Goal: Transaction & Acquisition: Purchase product/service

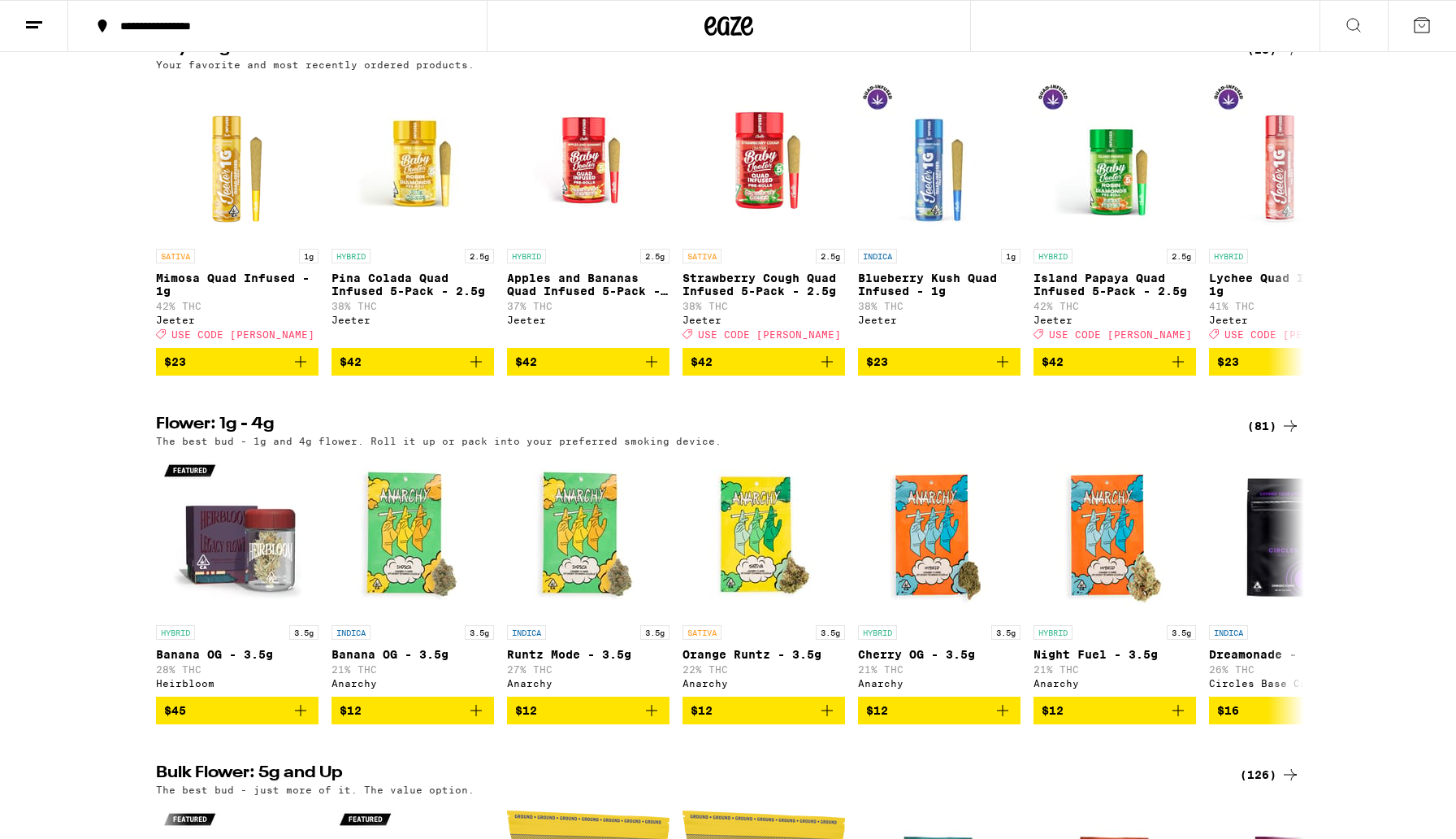
scroll to position [948, 0]
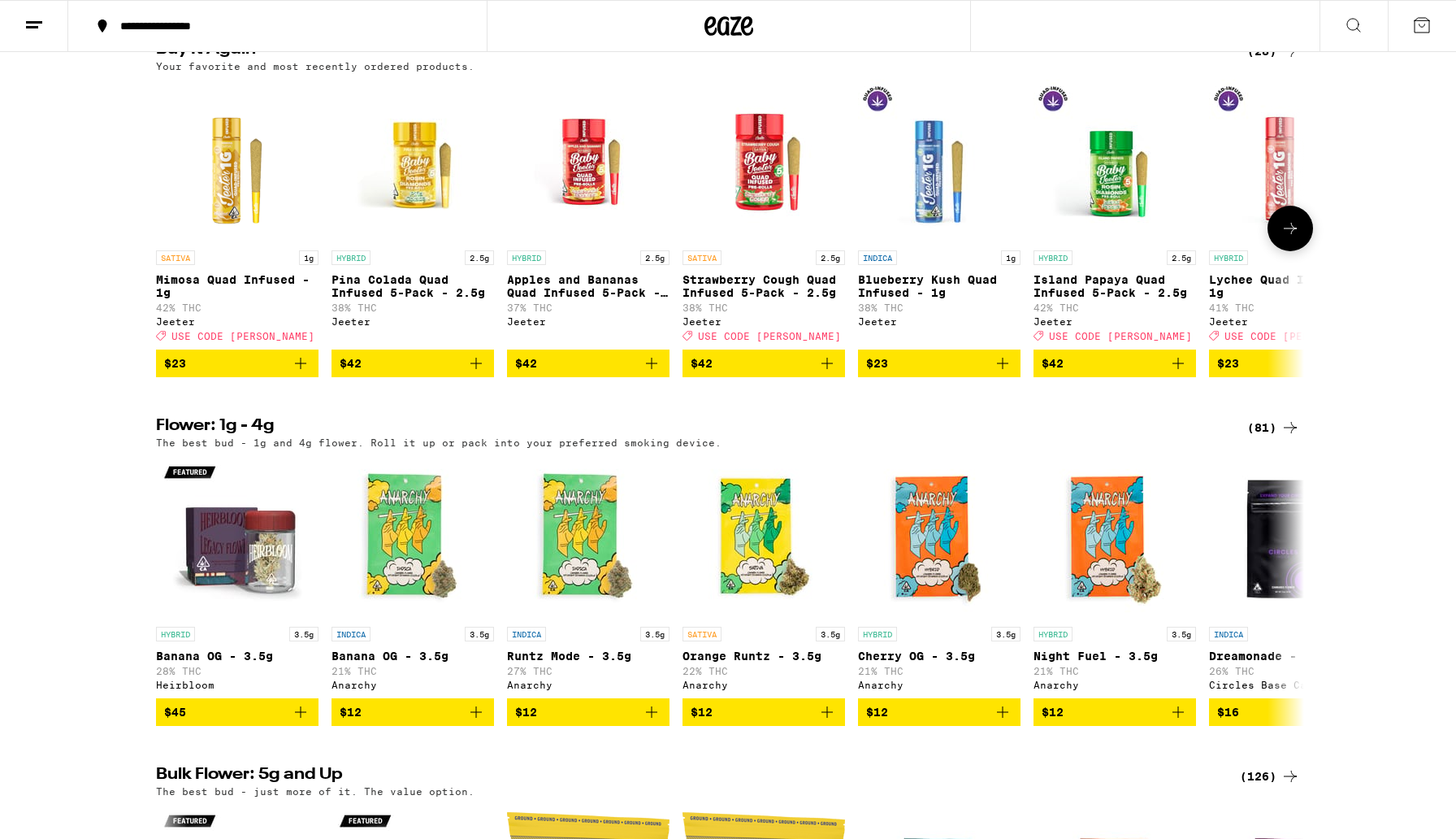
click at [825, 373] on icon "Add to bag" at bounding box center [828, 363] width 20 height 20
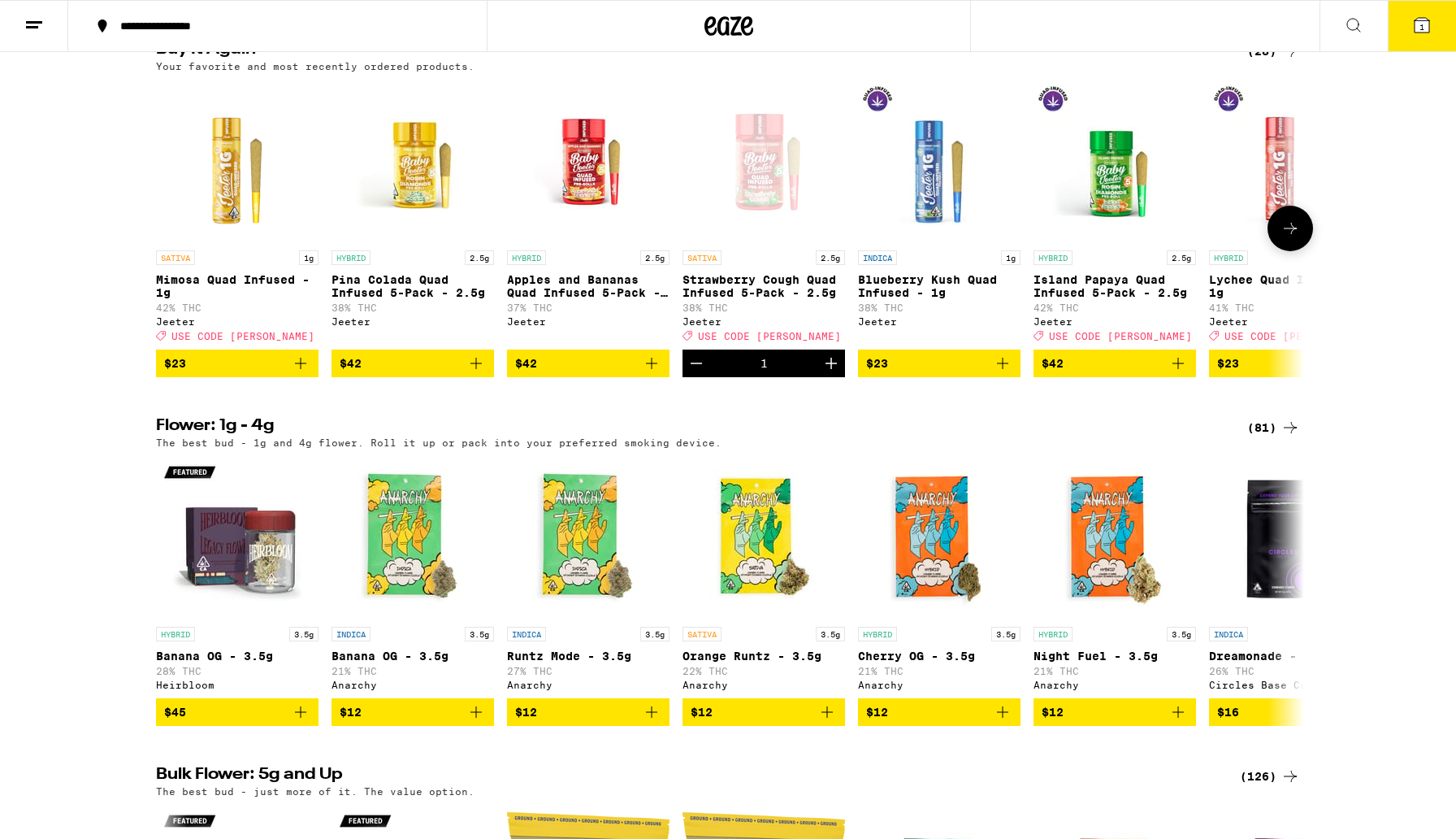
scroll to position [1000, 0]
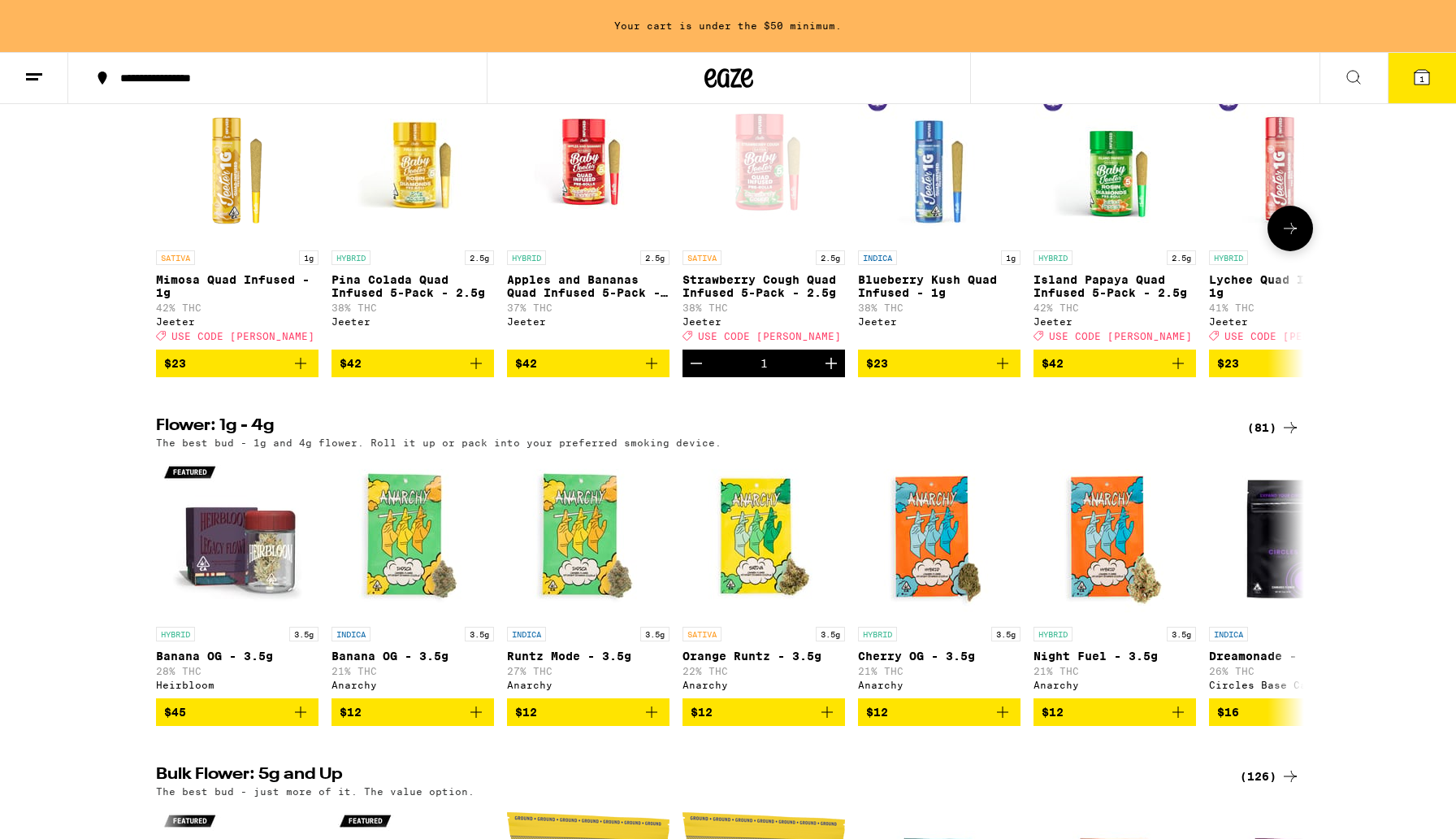
click at [827, 373] on icon "Increment" at bounding box center [831, 363] width 20 height 20
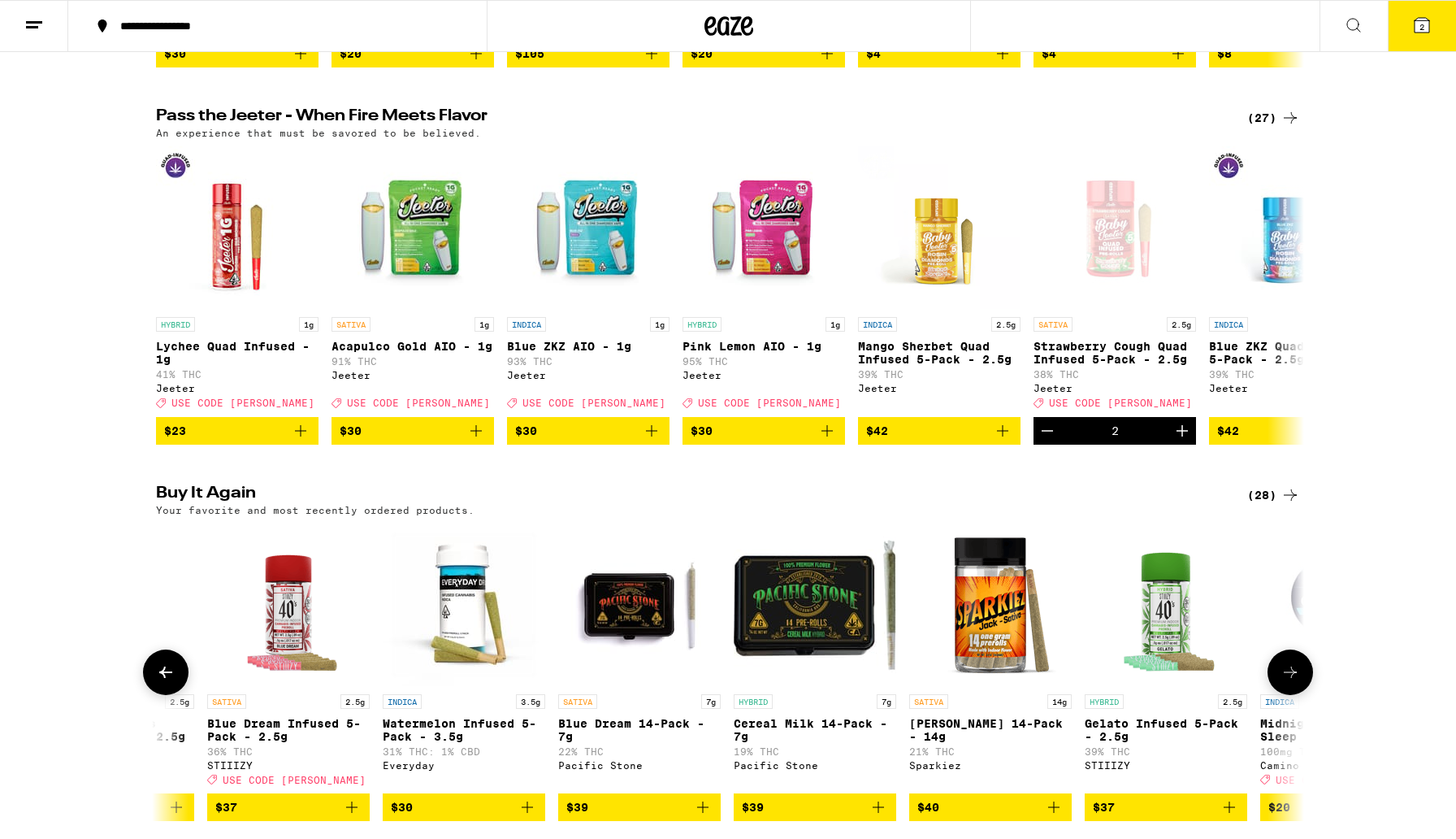
scroll to position [0, 1689]
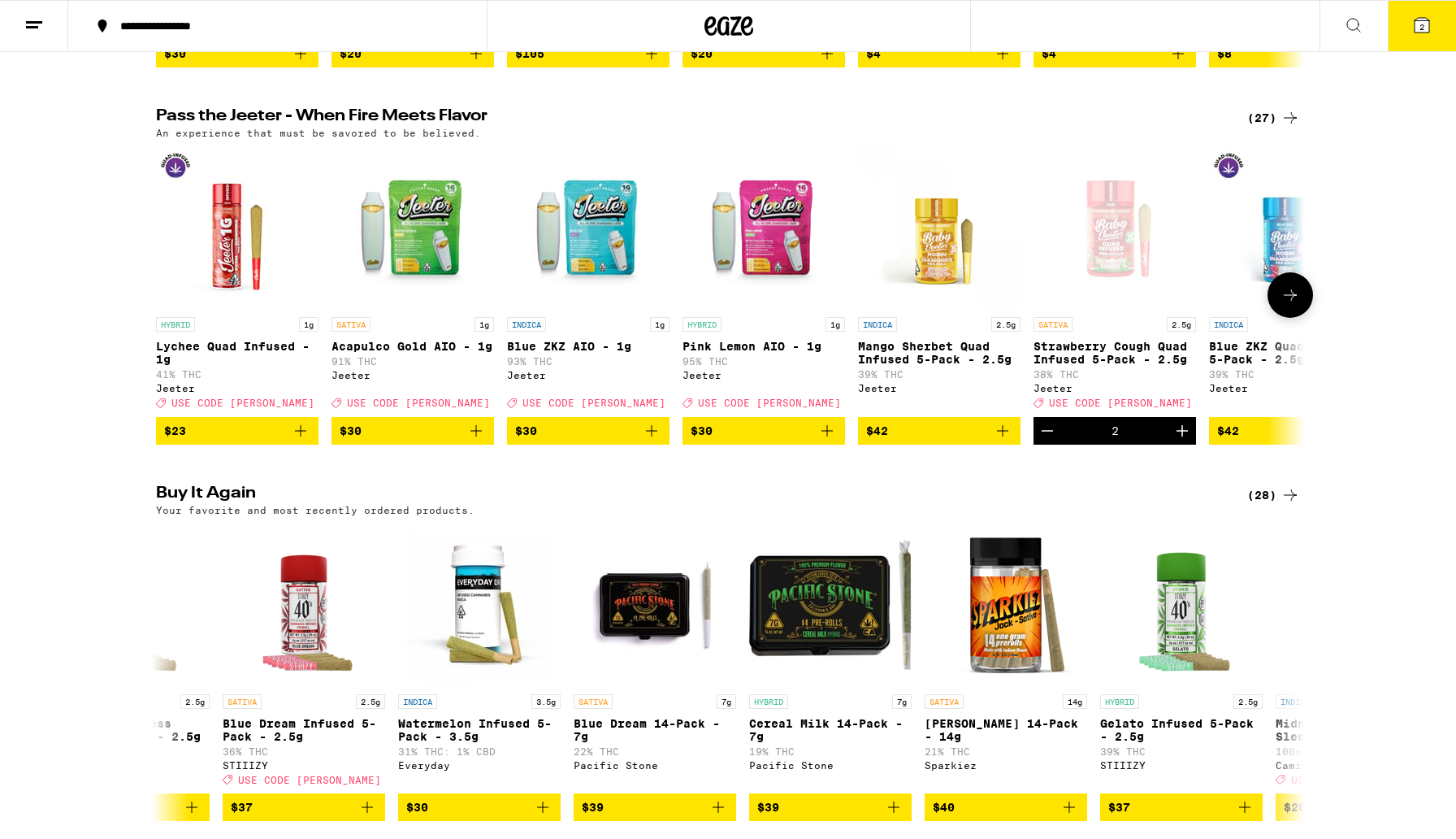
click at [1299, 299] on button at bounding box center [1290, 295] width 45 height 45
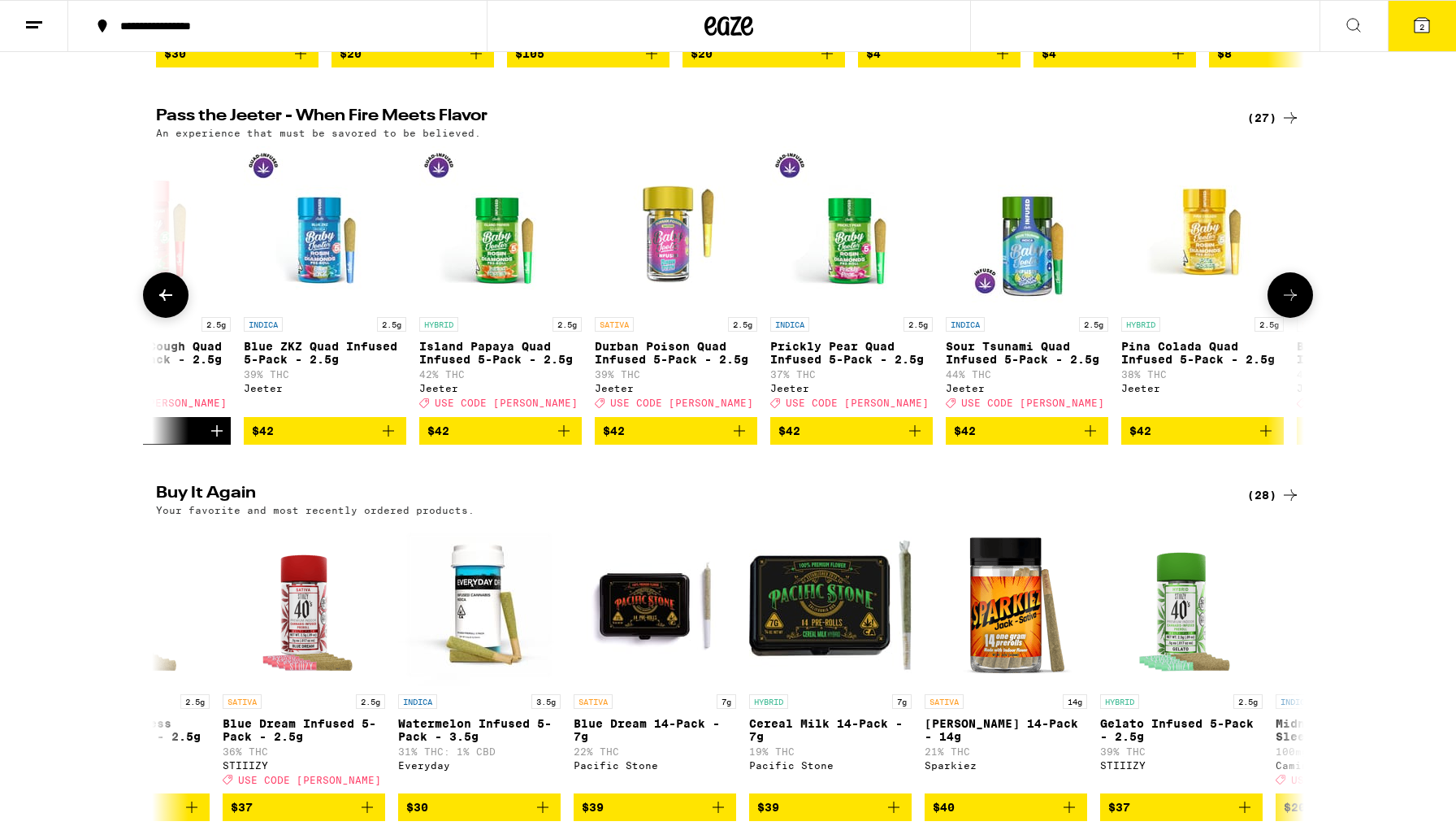
scroll to position [0, 967]
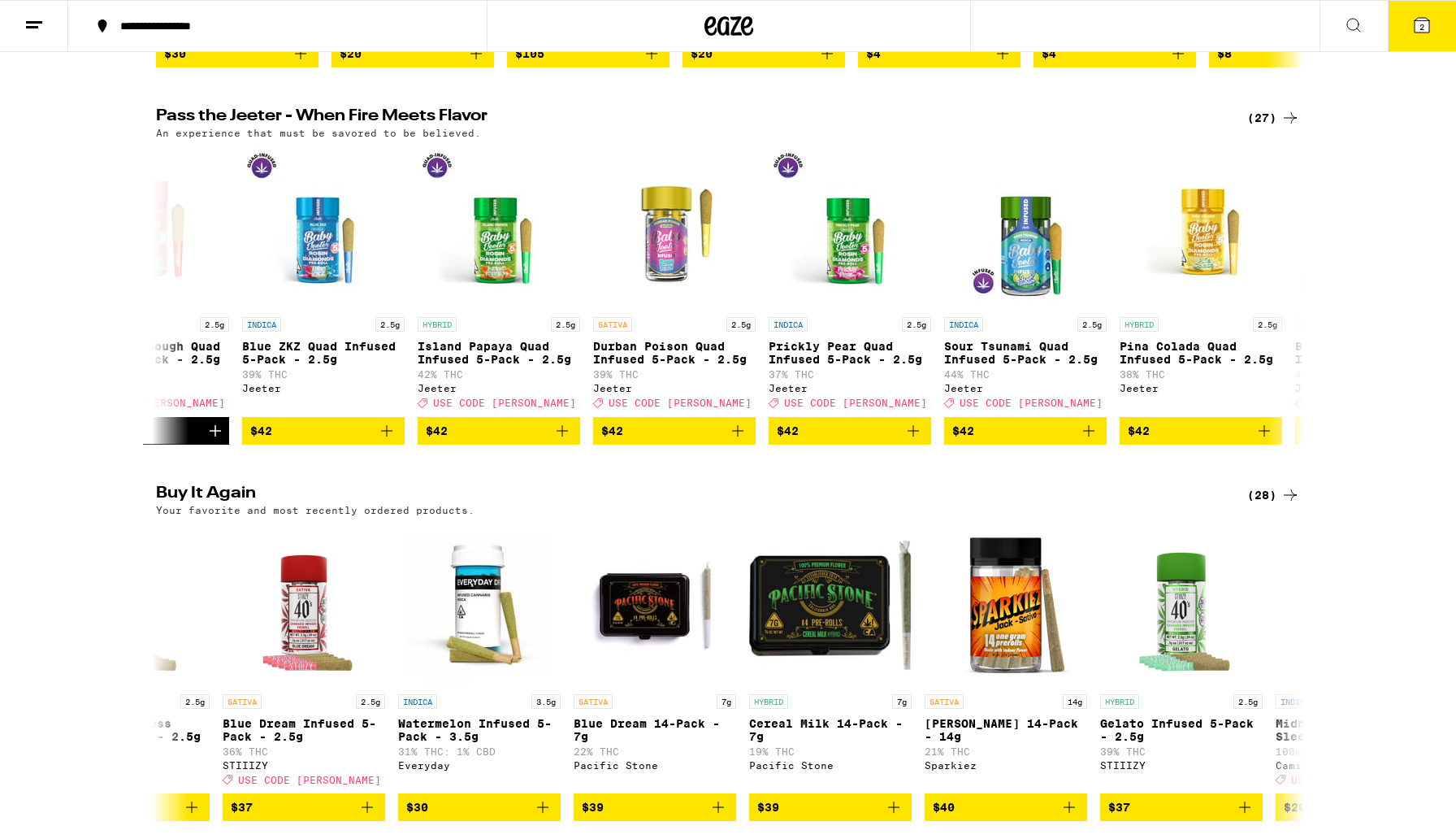
click at [1277, 128] on div "(27)" at bounding box center [1274, 118] width 53 height 20
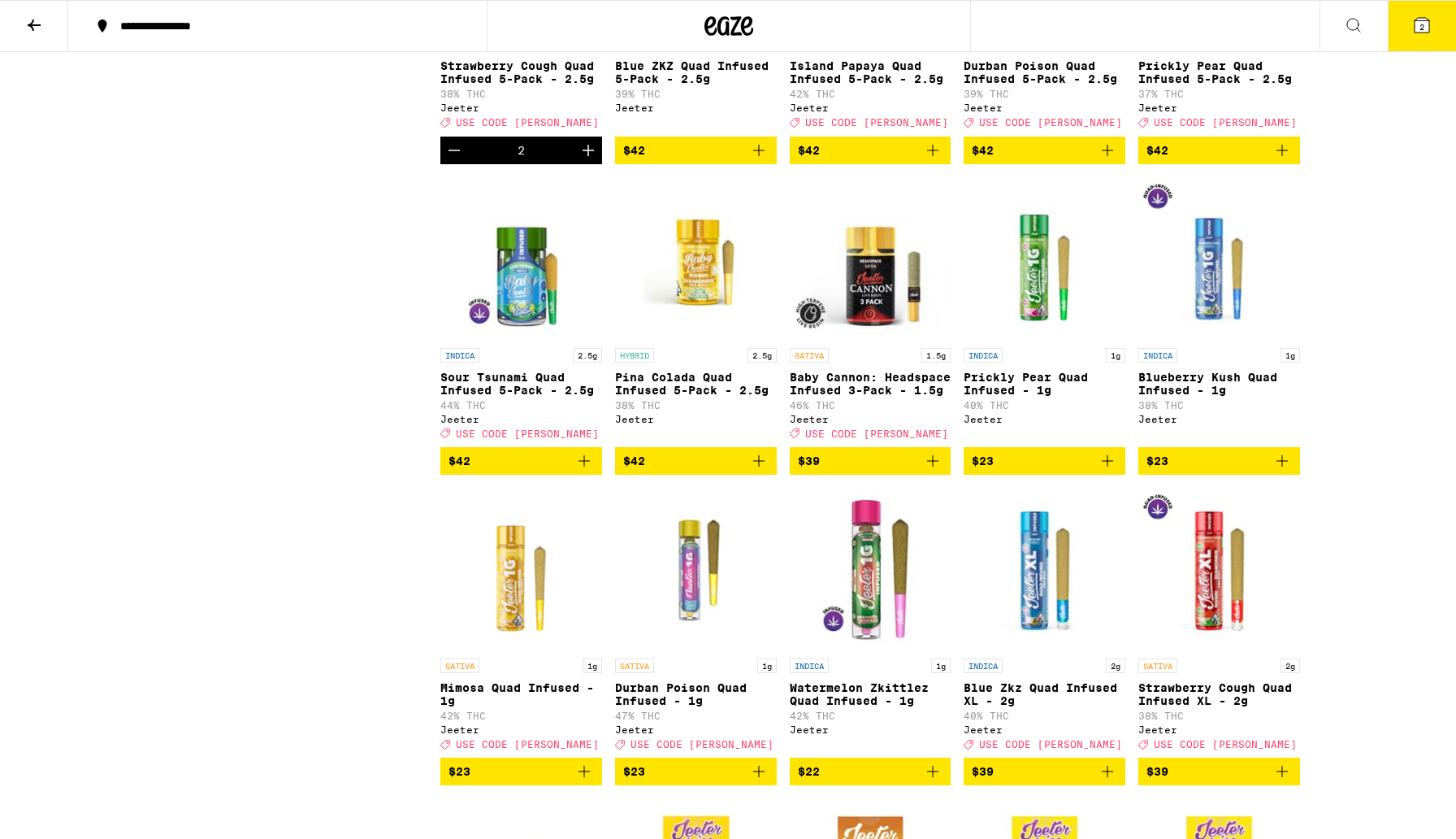
scroll to position [684, 0]
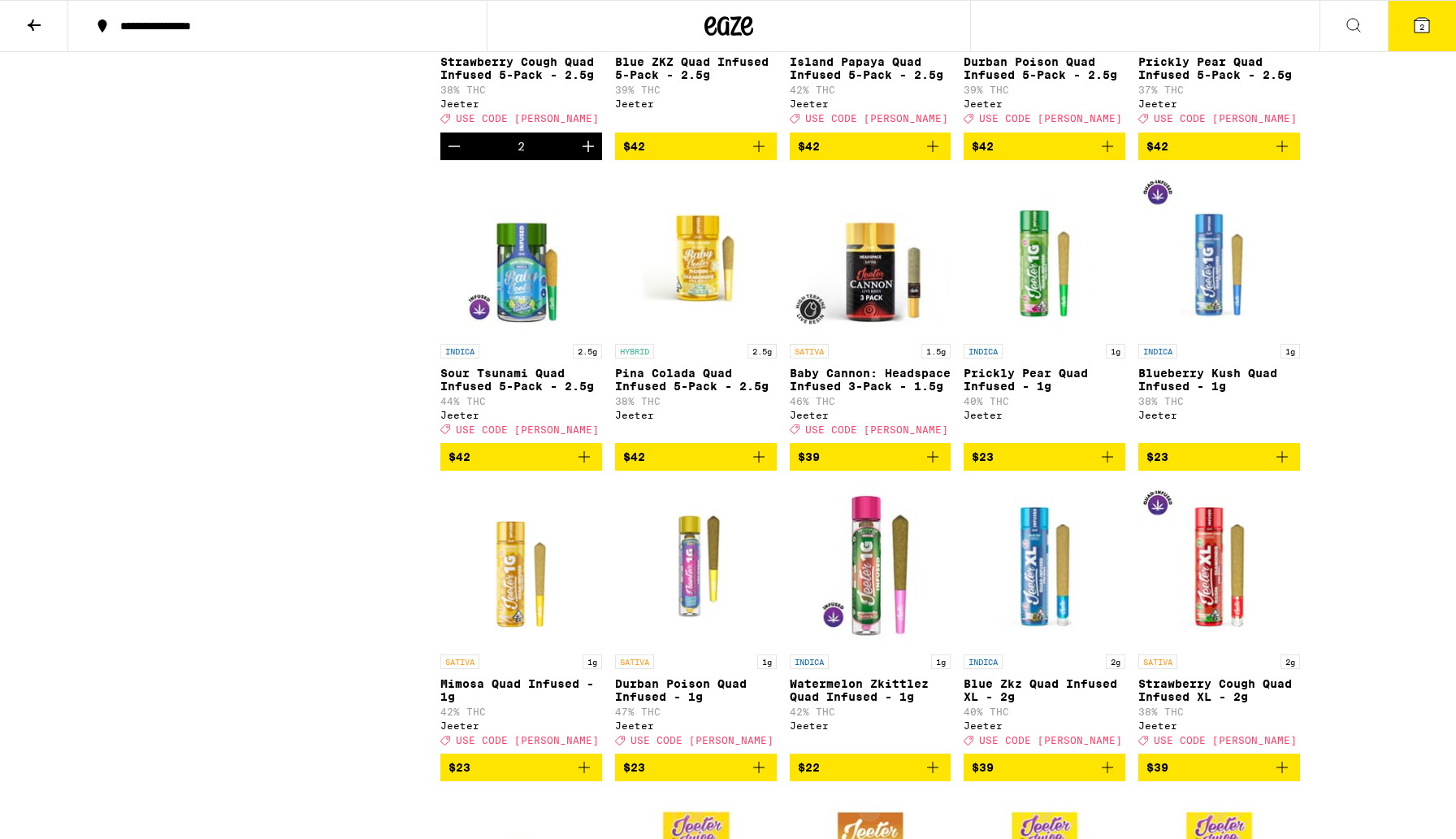
click at [579, 777] on icon "Add to bag" at bounding box center [584, 768] width 20 height 20
click at [587, 777] on icon "Increment" at bounding box center [589, 768] width 20 height 20
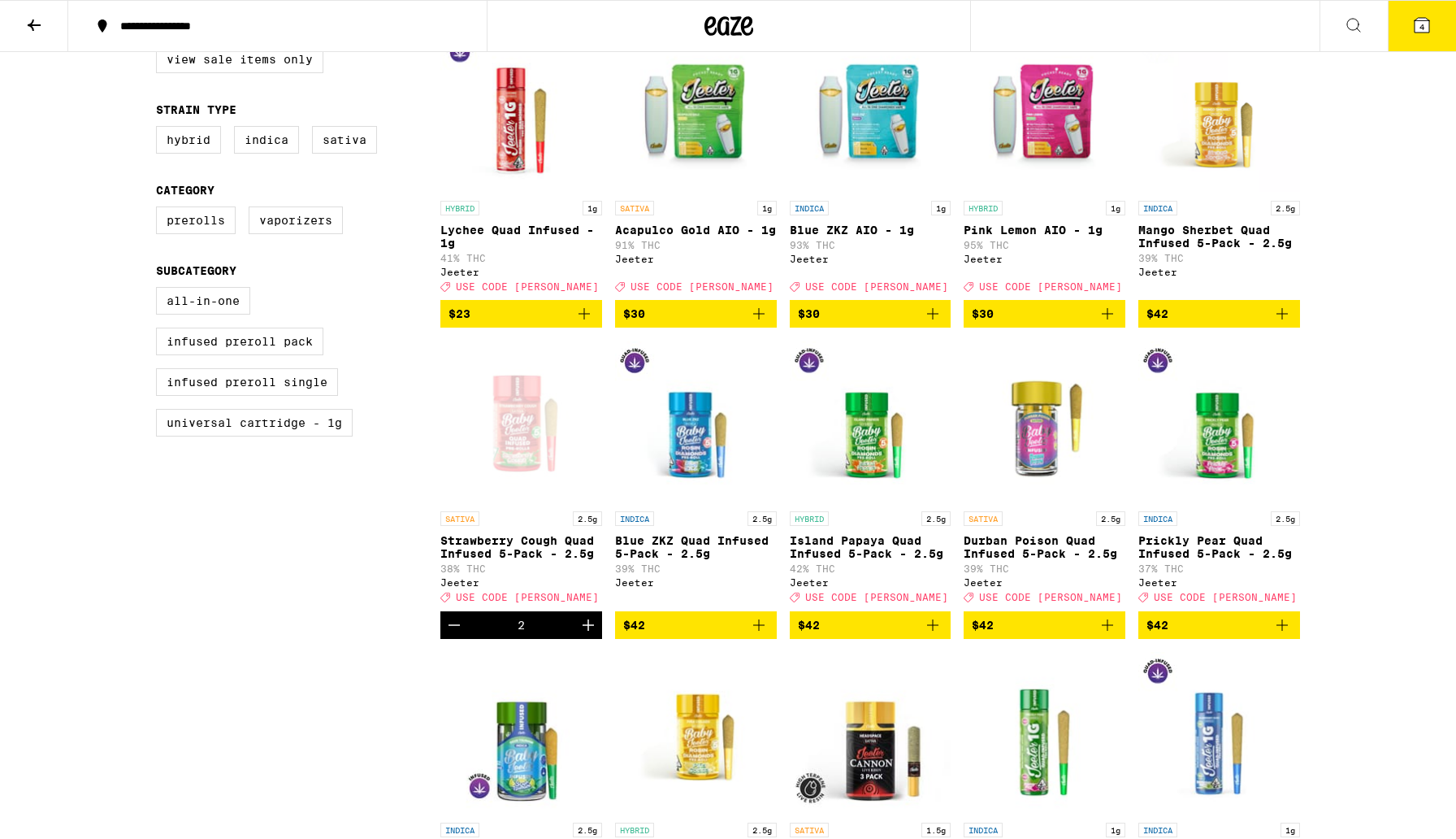
scroll to position [0, 0]
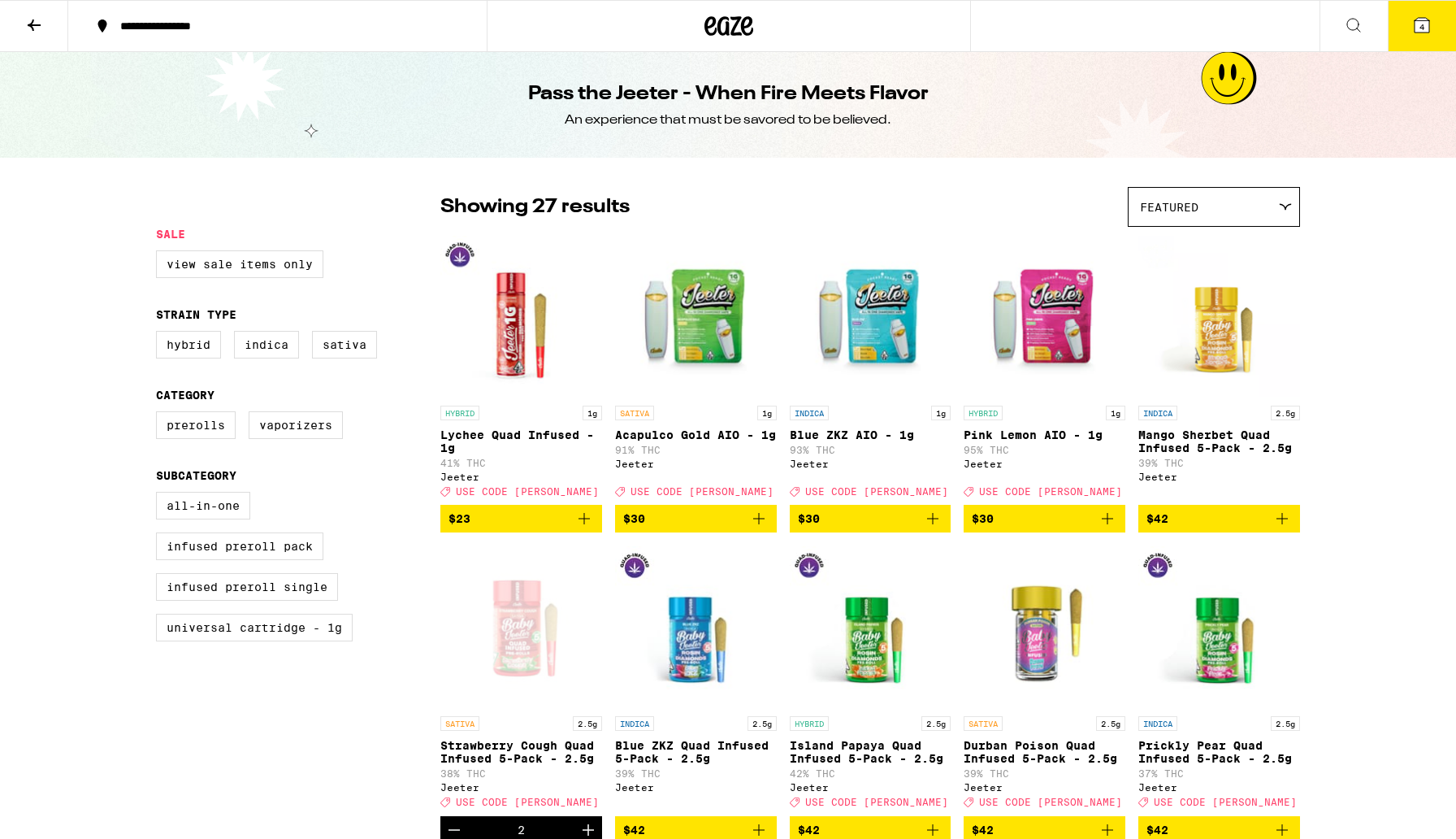
click at [1424, 28] on span "4" at bounding box center [1422, 27] width 5 height 10
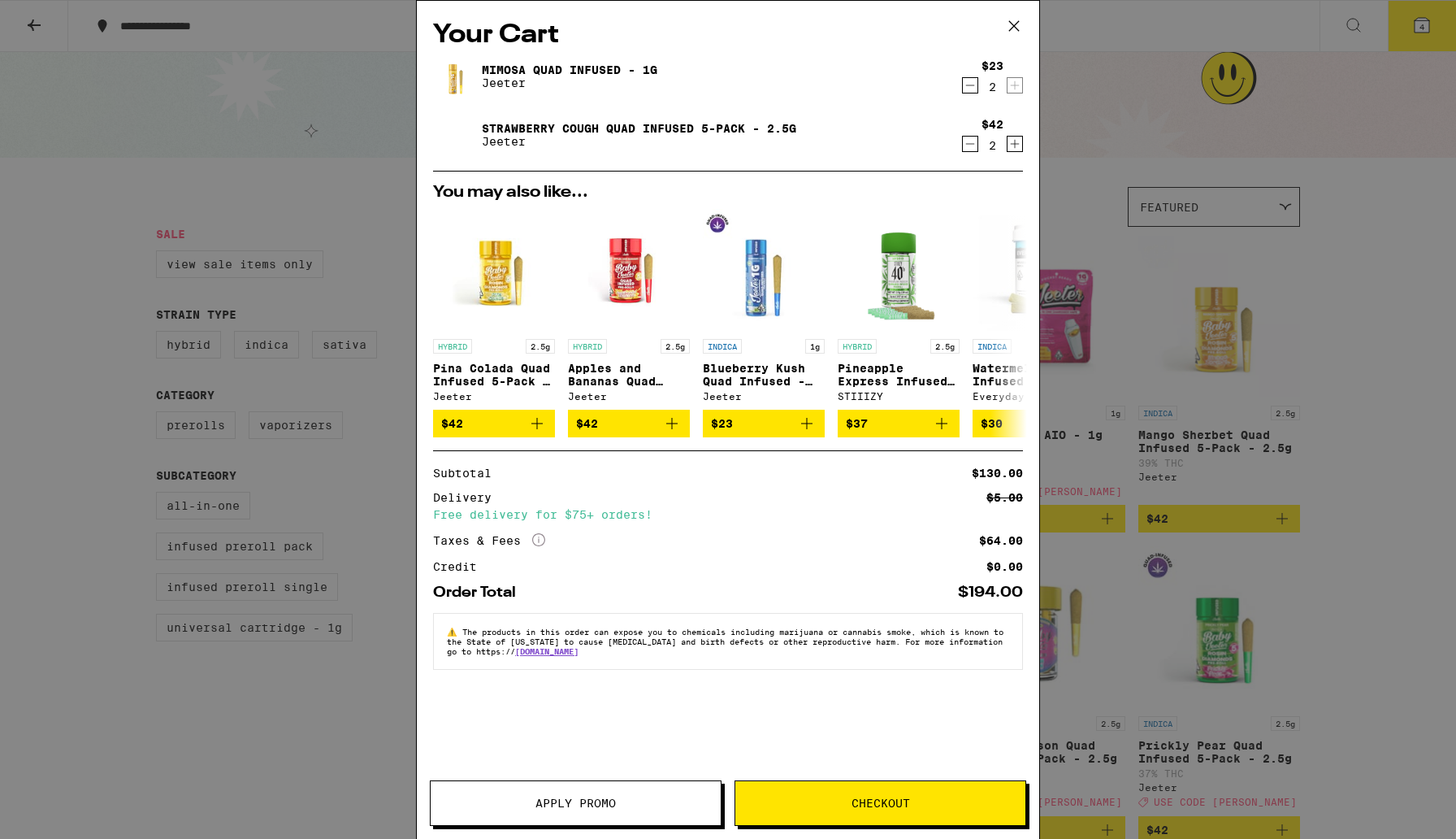
click at [627, 810] on button "Apply Promo" at bounding box center [575, 803] width 291 height 45
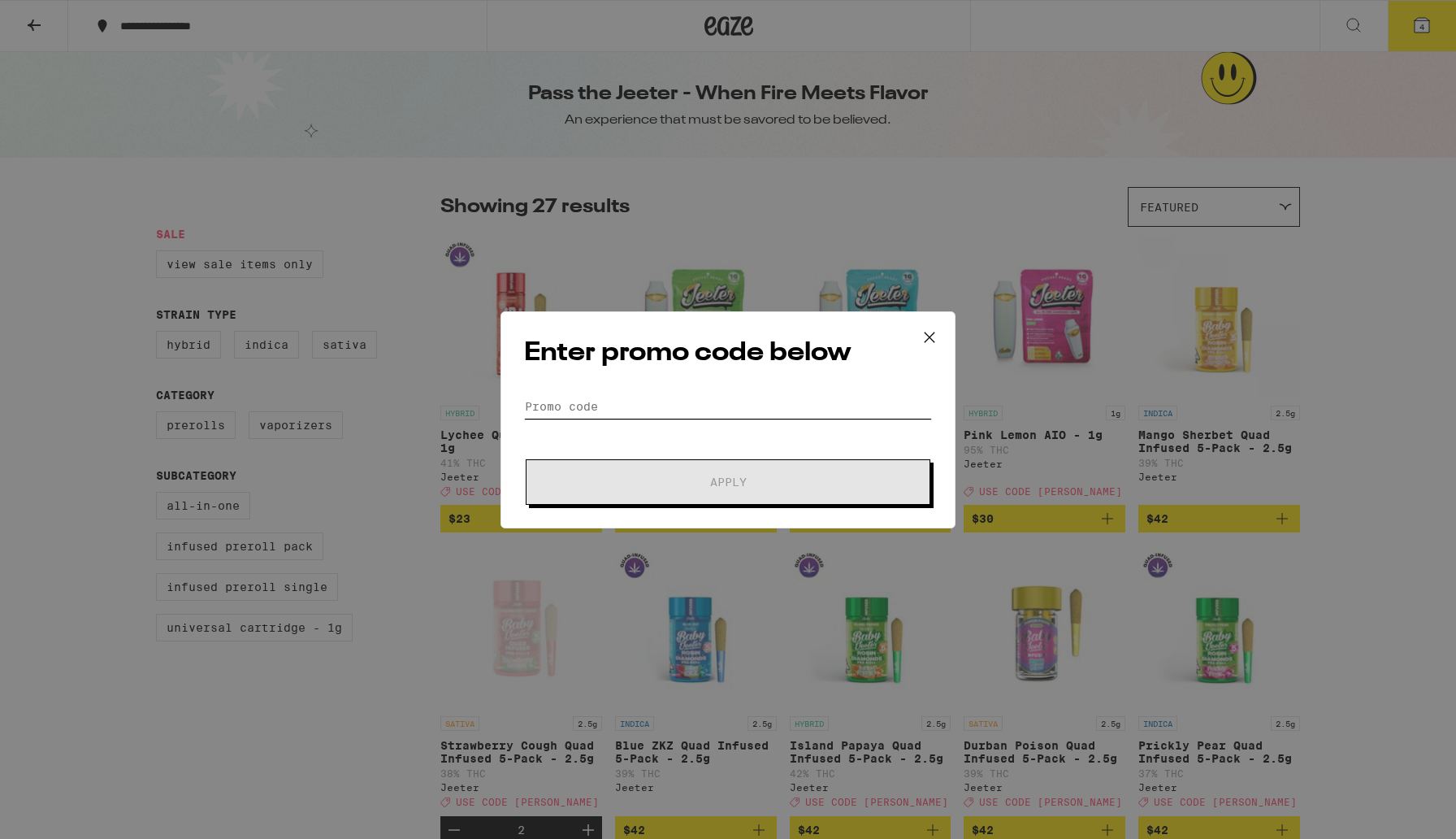
click at [580, 395] on input "Promo Code" at bounding box center [728, 407] width 408 height 25
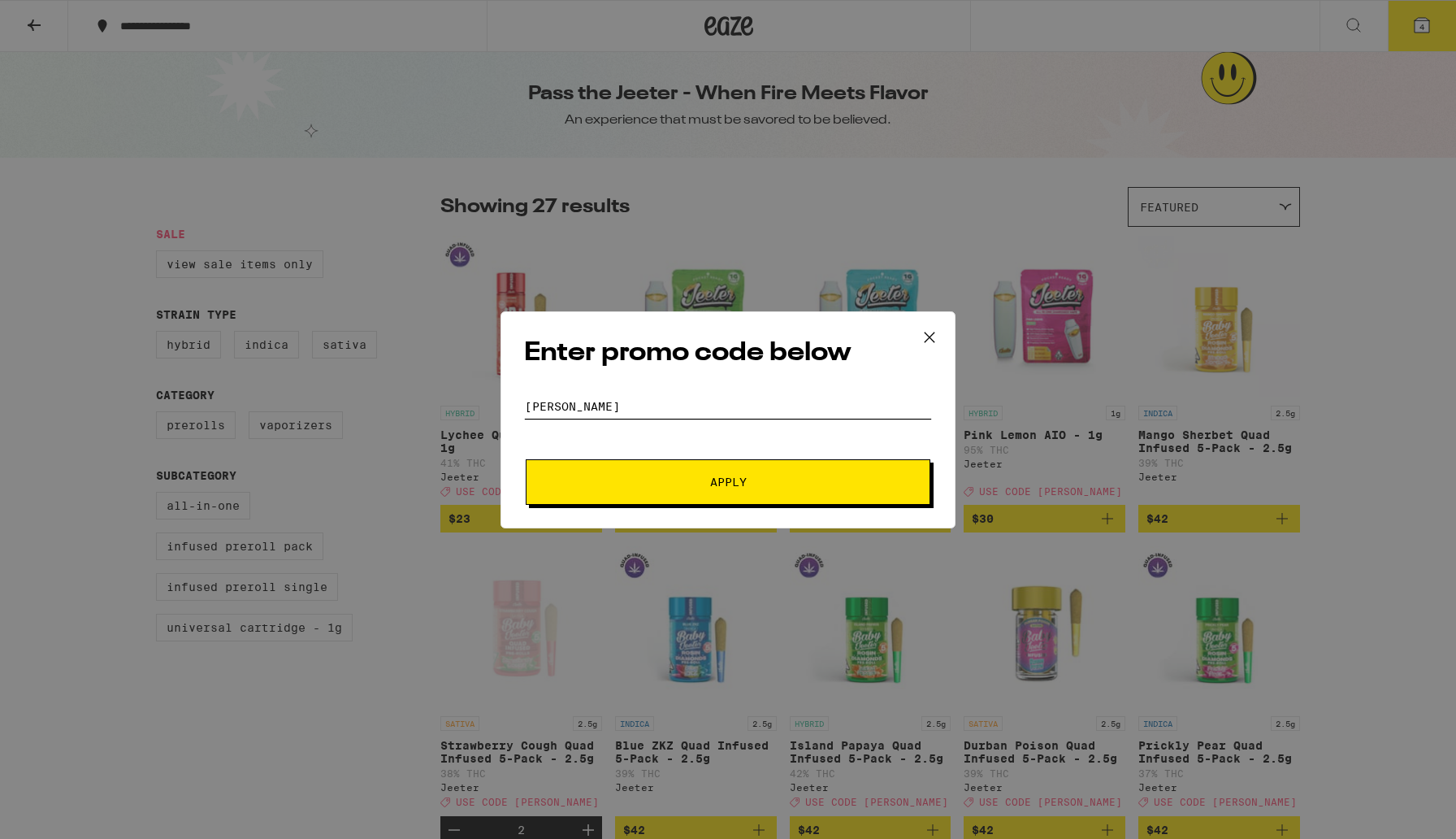
type input "[PERSON_NAME]"
click at [641, 476] on span "Apply" at bounding box center [728, 482] width 292 height 12
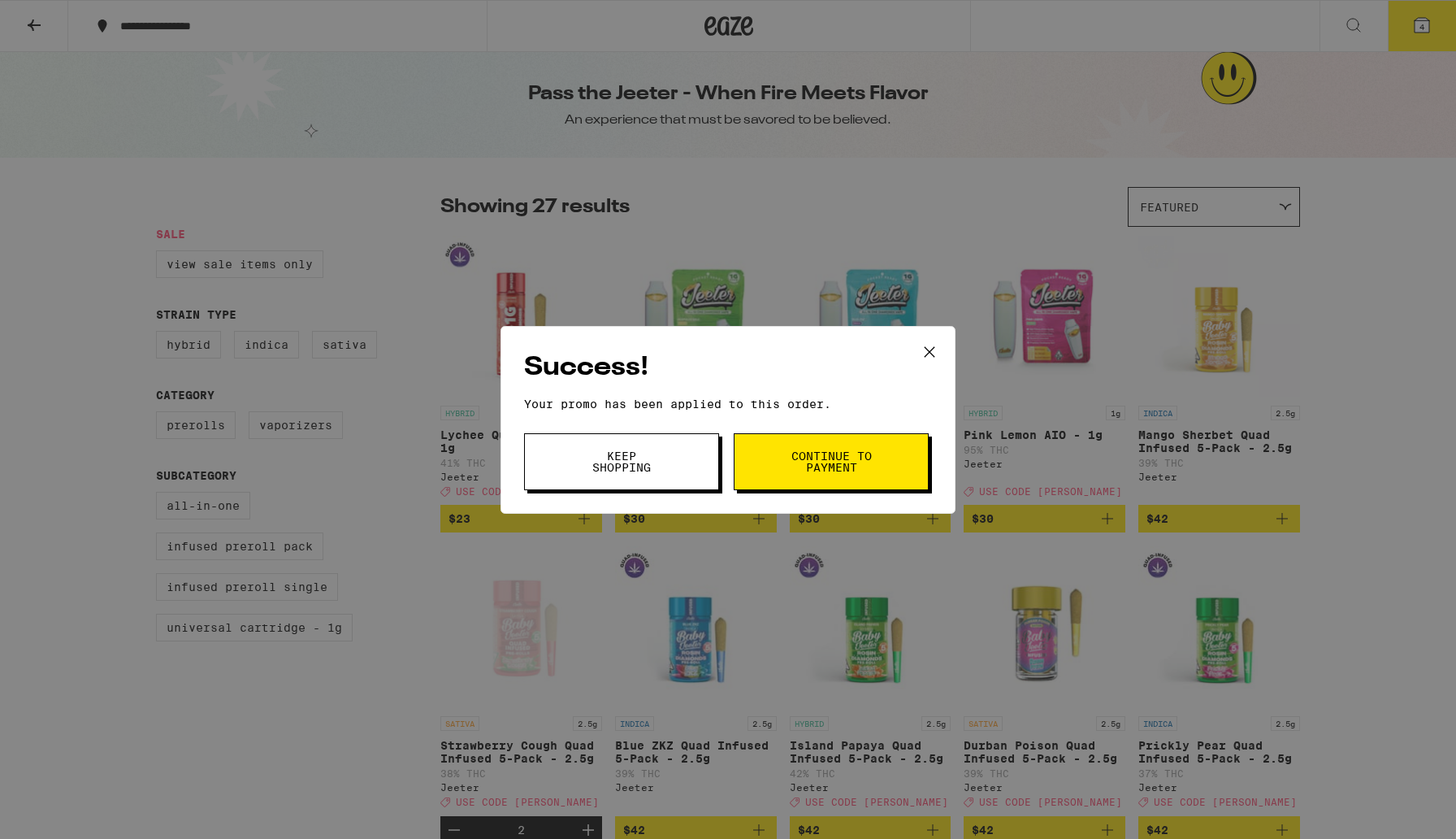
click at [860, 462] on span "Continue to payment" at bounding box center [831, 462] width 83 height 23
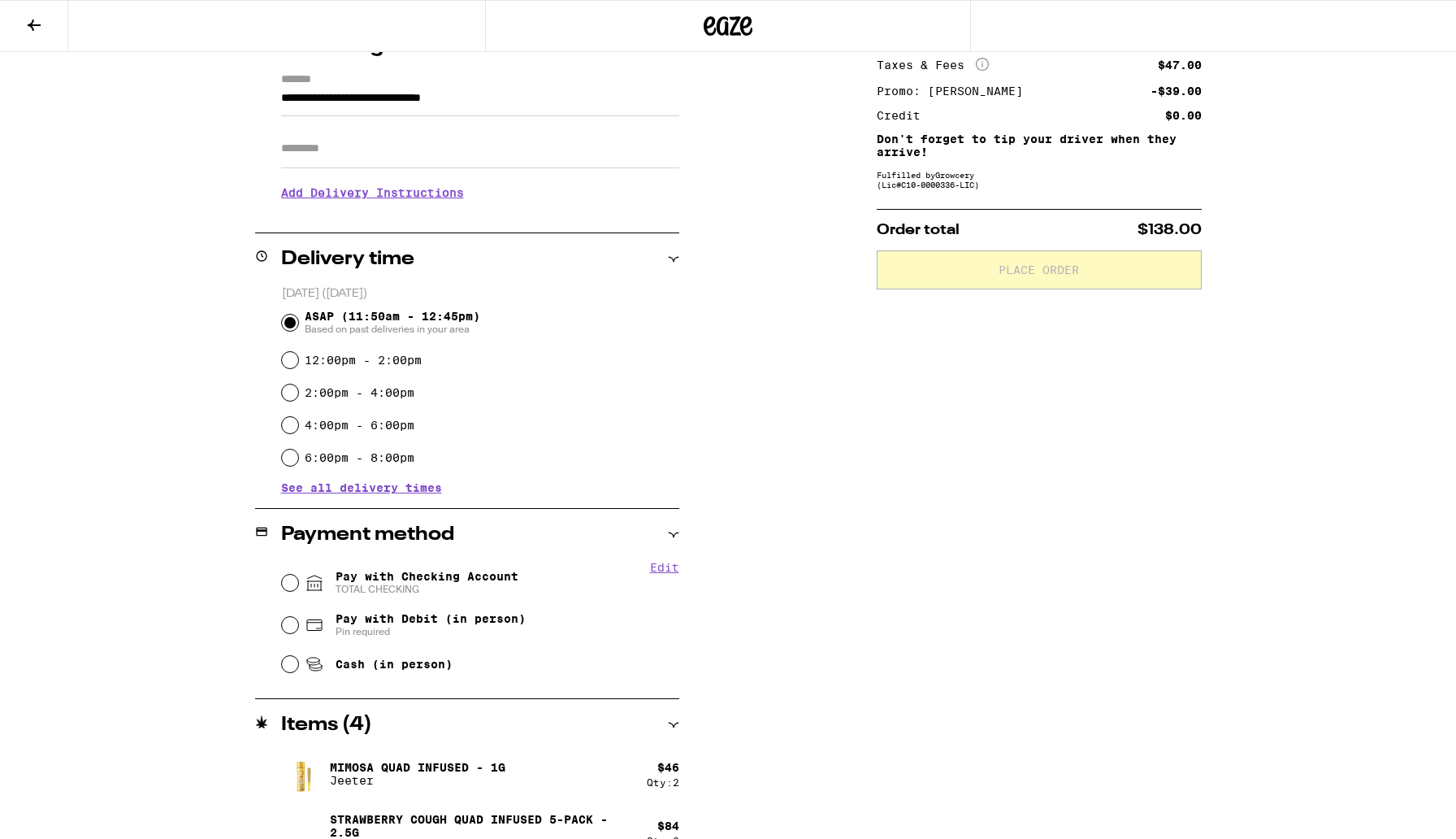
scroll to position [244, 0]
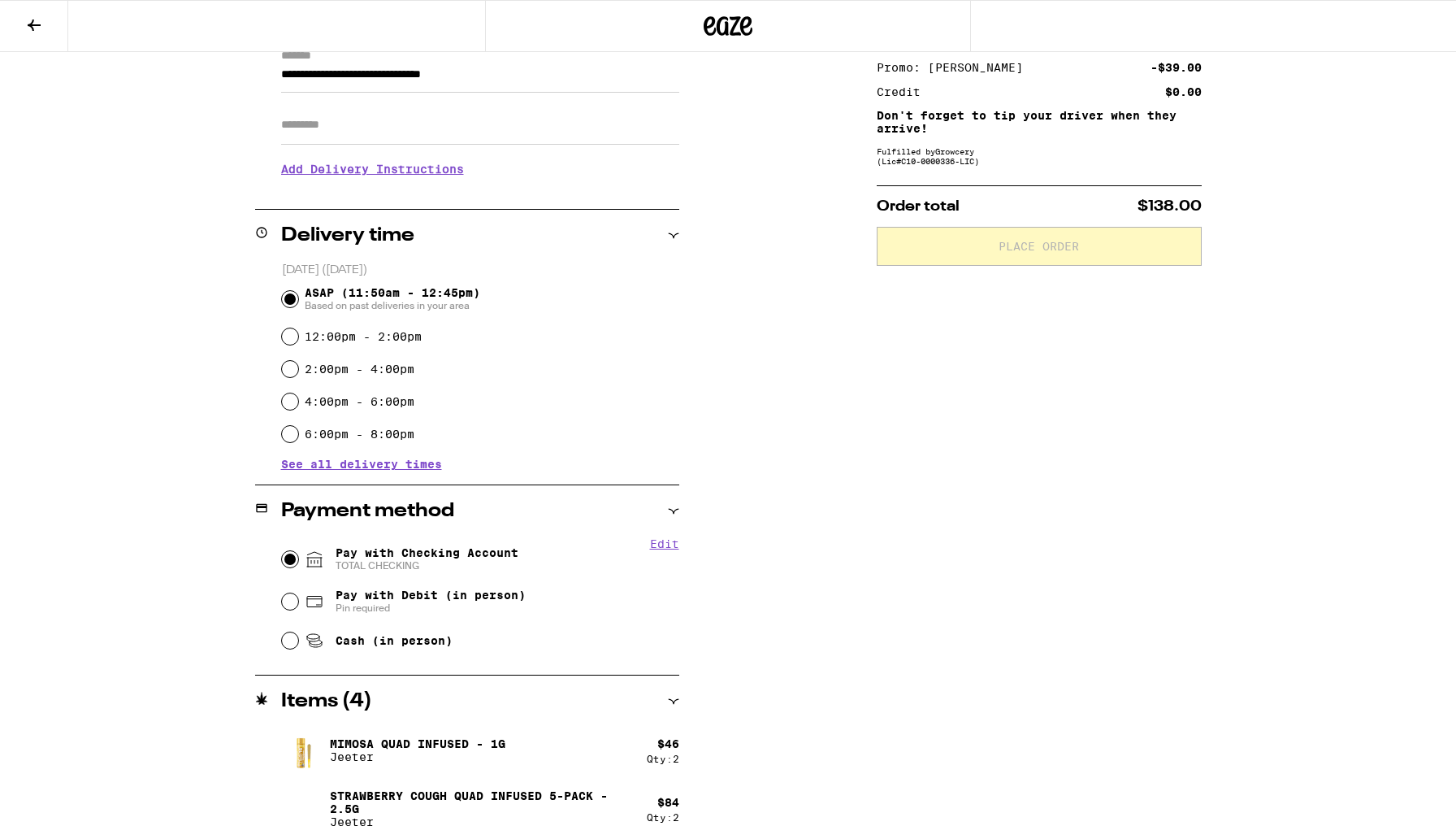
click at [292, 558] on input "Pay with Checking Account TOTAL CHECKING" at bounding box center [291, 560] width 17 height 17
radio input "true"
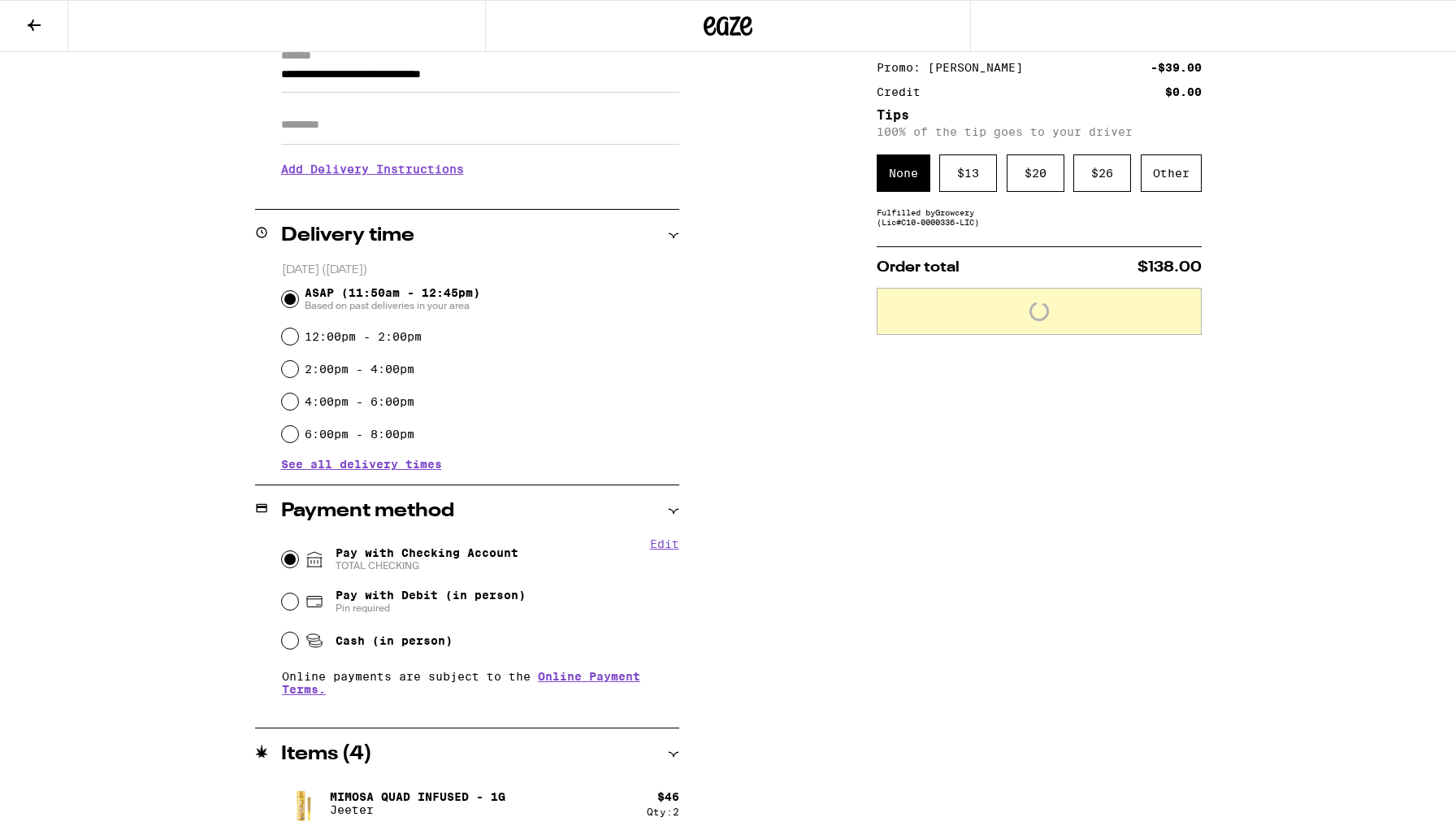
scroll to position [304, 0]
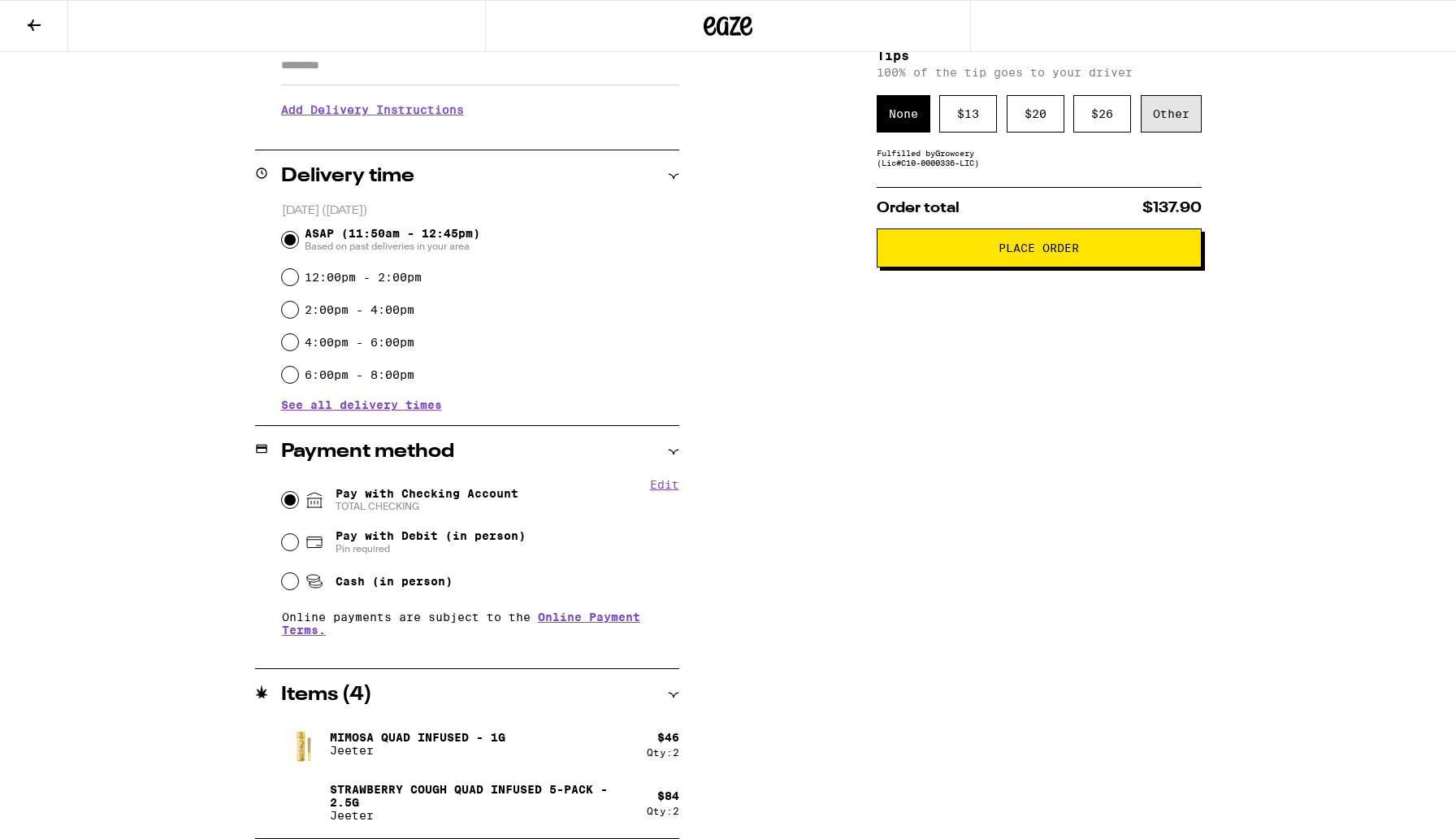
click at [1163, 124] on div "Other" at bounding box center [1171, 113] width 61 height 37
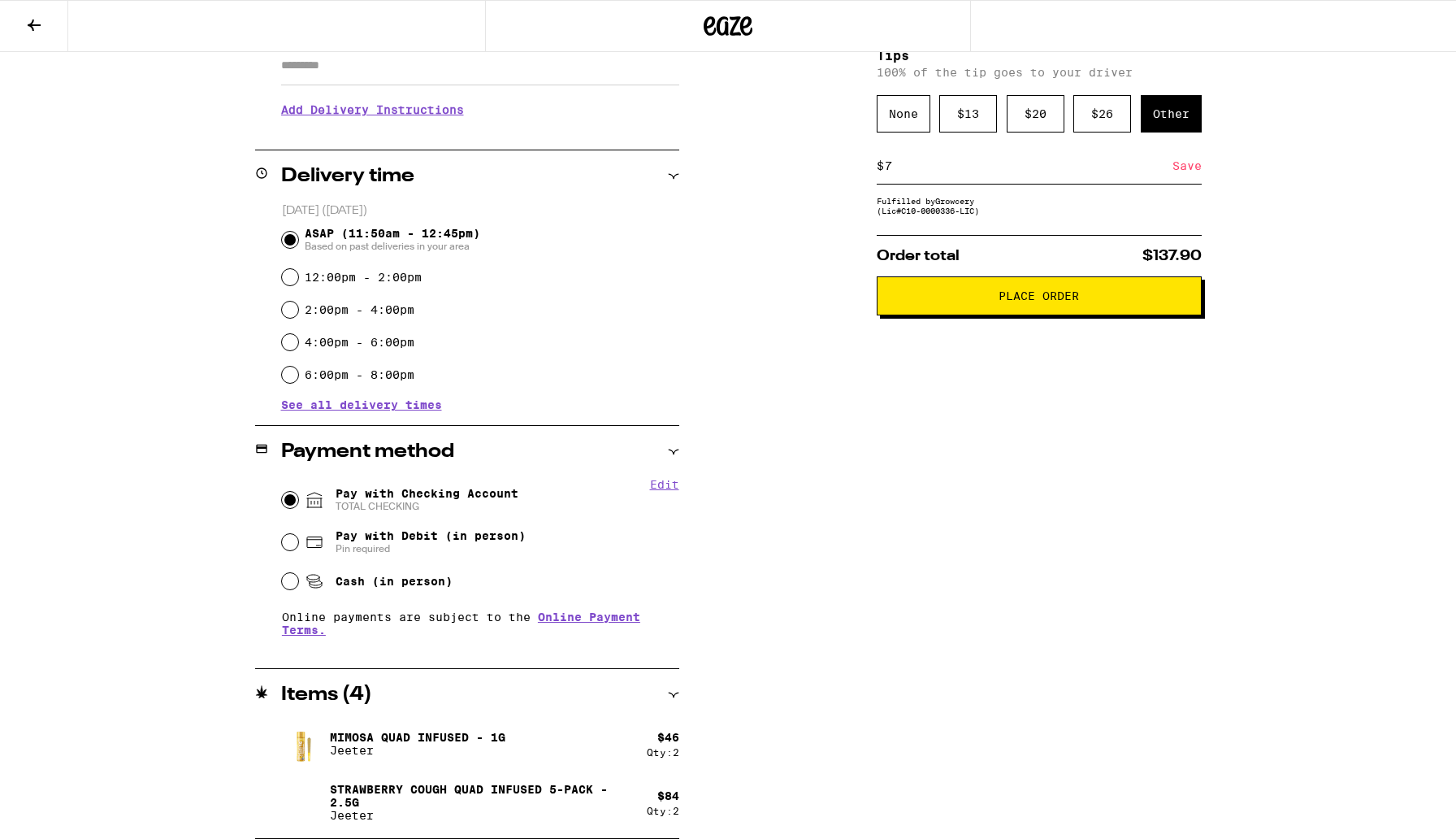
type input "7"
click at [1189, 171] on div "Save" at bounding box center [1187, 165] width 29 height 36
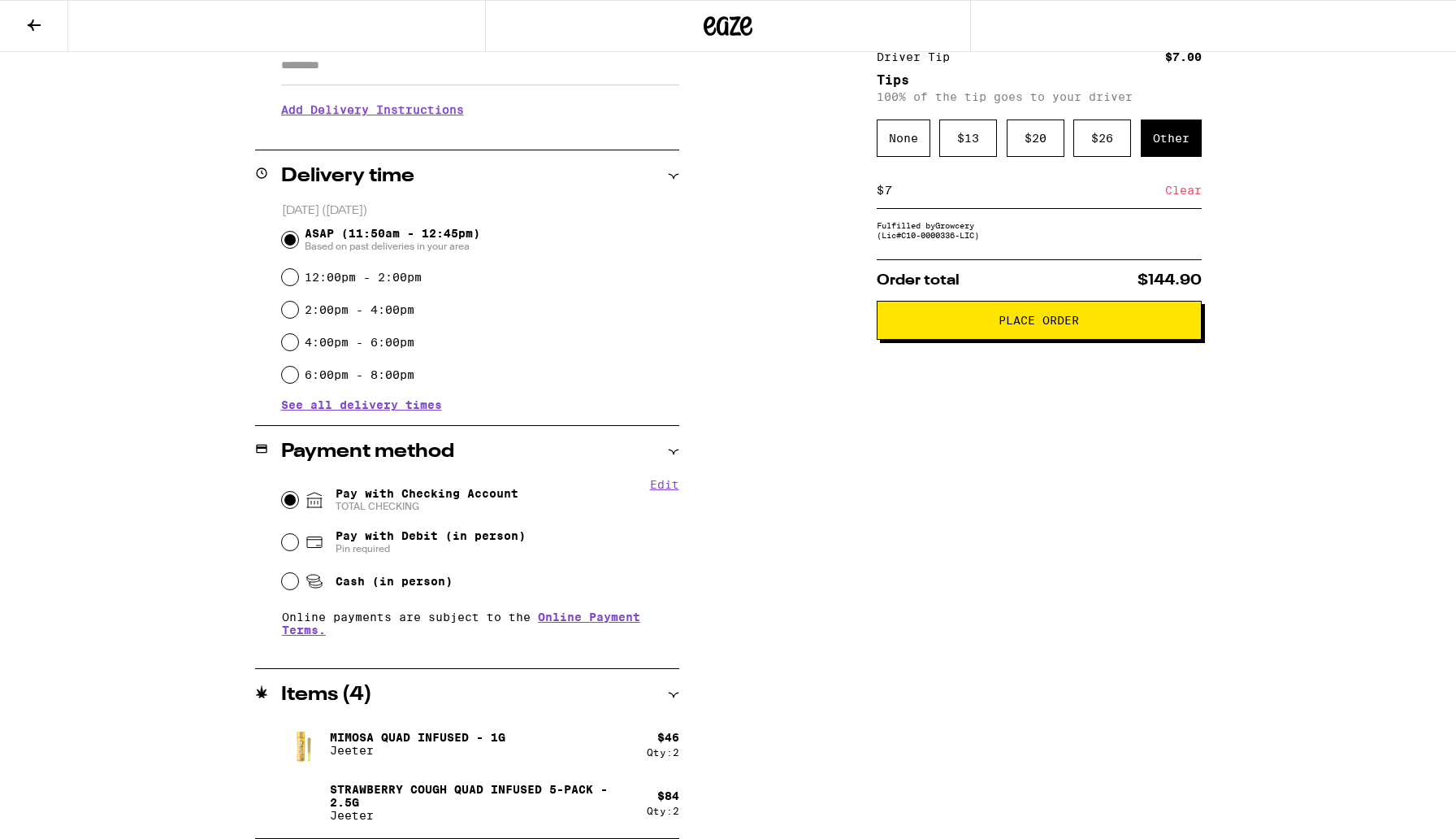
click at [989, 339] on button "Place Order" at bounding box center [1039, 320] width 325 height 39
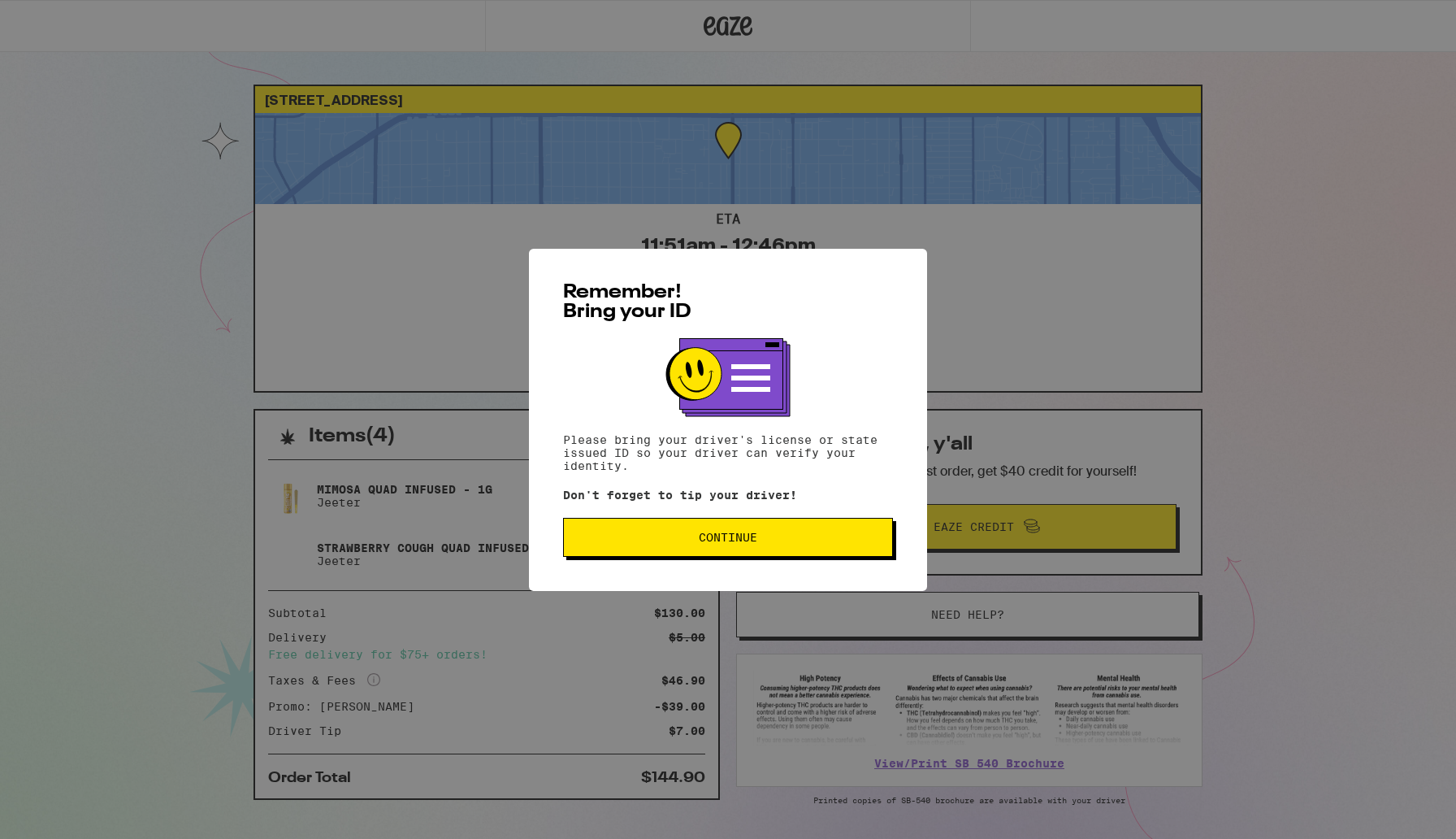
click at [737, 518] on div "Remember! Bring your ID Please bring your driver's license or state issued ID s…" at bounding box center [728, 420] width 398 height 343
click at [735, 540] on span "Continue" at bounding box center [728, 538] width 59 height 12
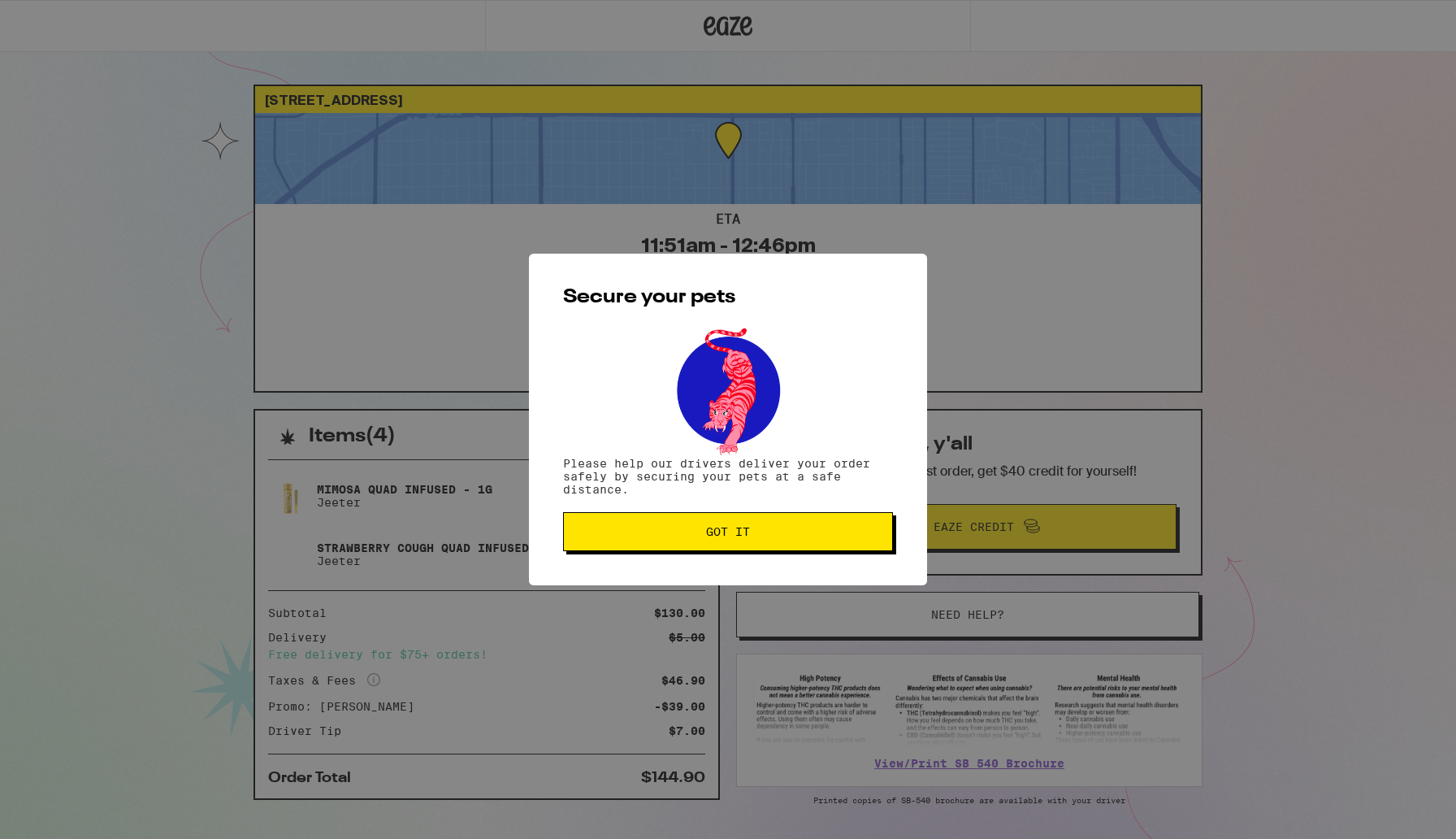
click at [735, 538] on span "Got it" at bounding box center [728, 532] width 44 height 12
